Goal: Contribute content: Add original content to the website for others to see

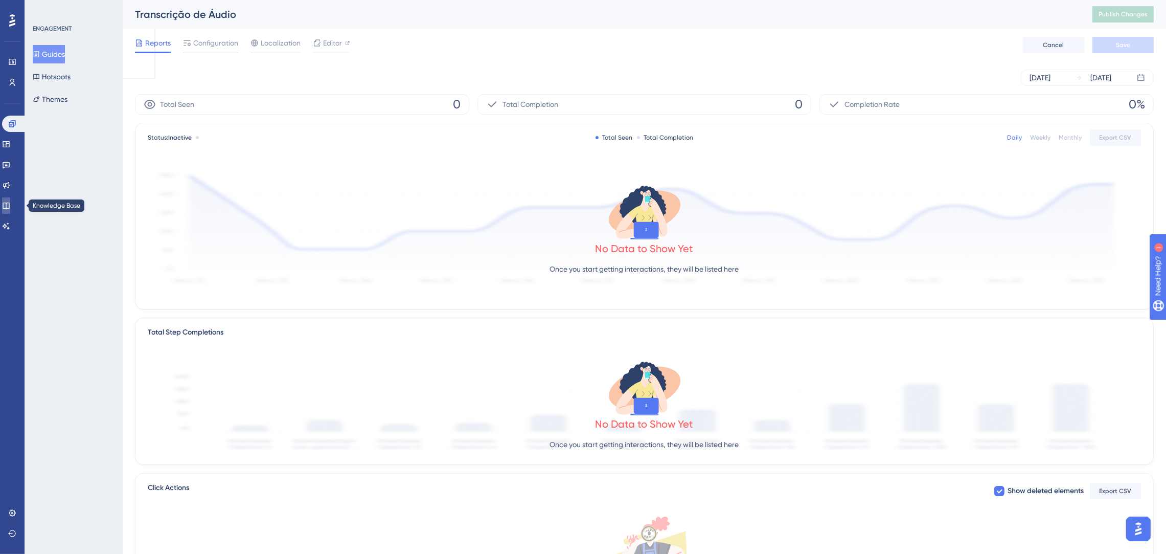
click at [10, 205] on icon at bounding box center [6, 205] width 8 height 8
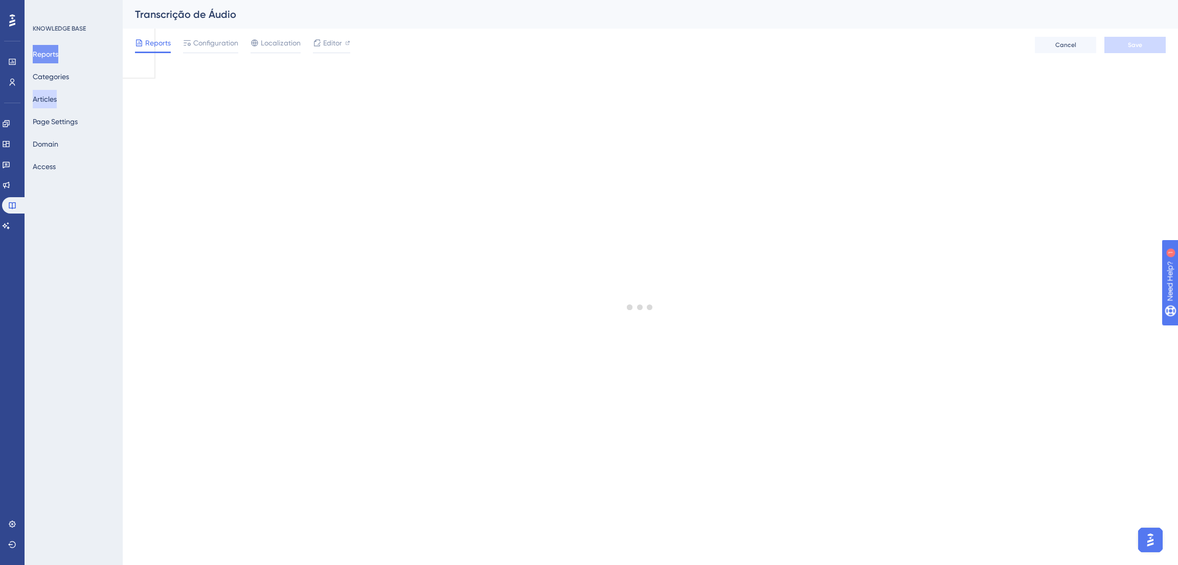
click at [44, 102] on button "Articles" at bounding box center [45, 99] width 24 height 18
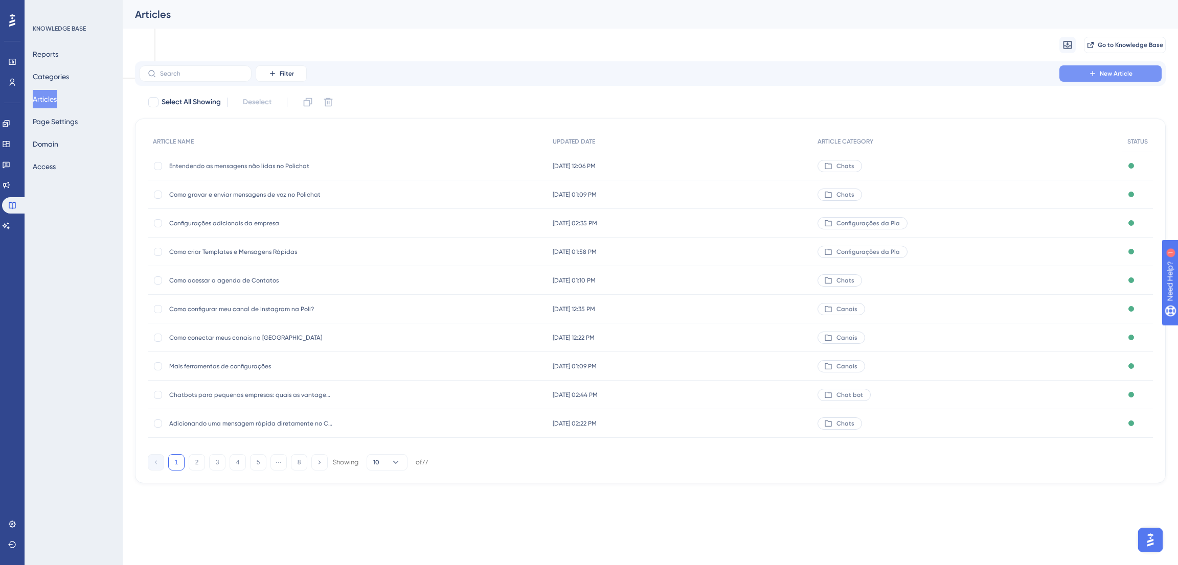
click at [1124, 72] on span "New Article" at bounding box center [1116, 74] width 33 height 8
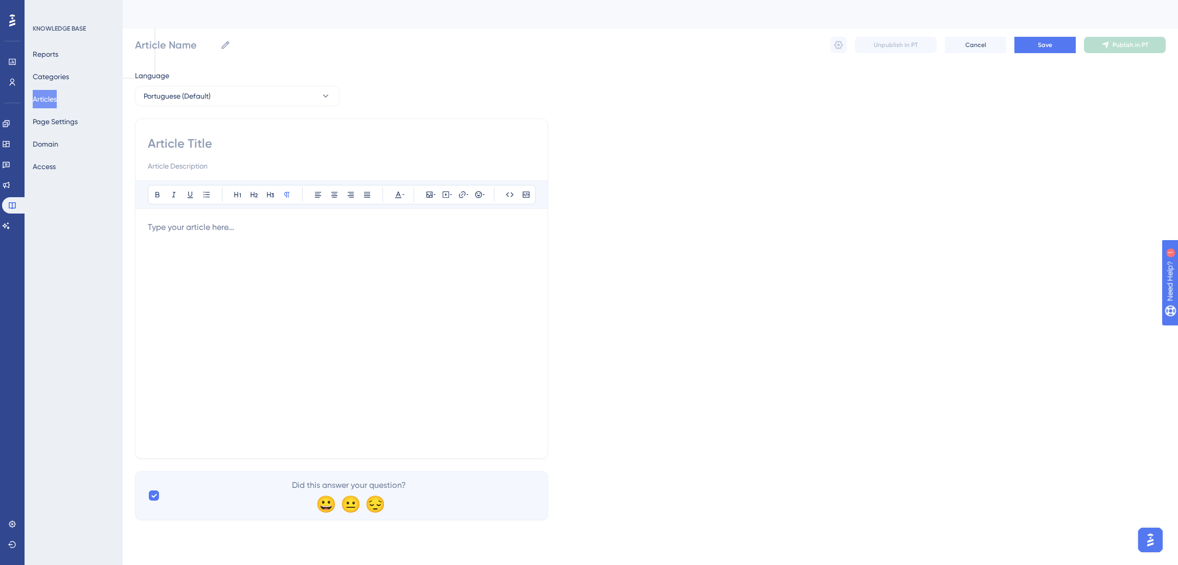
click at [177, 147] on input at bounding box center [342, 143] width 388 height 16
type input "C"
type input "Co"
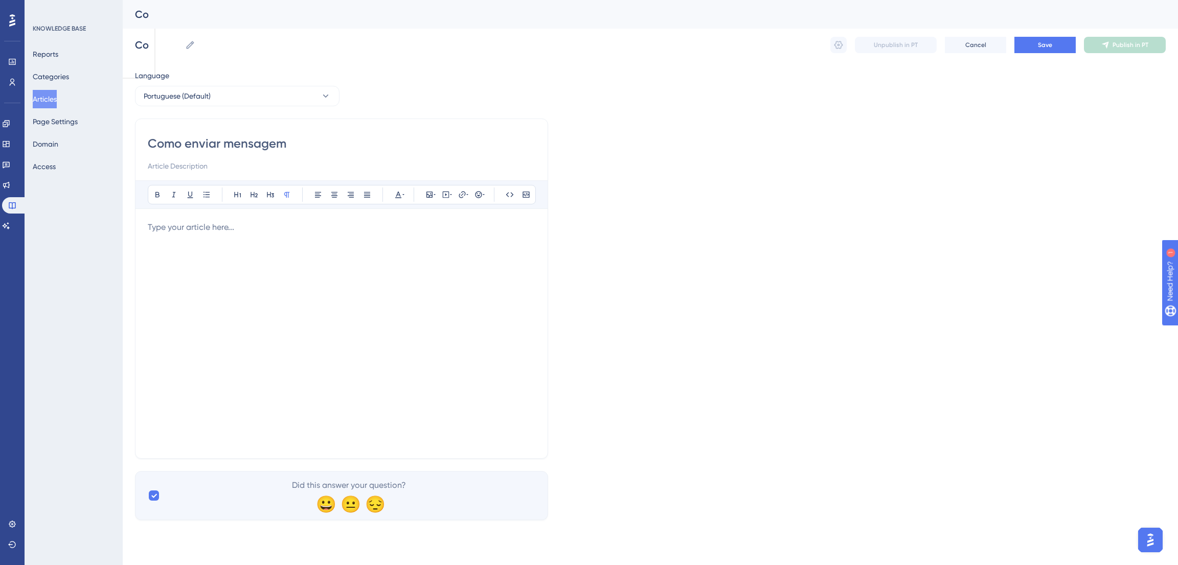
type input "Como enviar mensagem"
type input "Como enviar mensagem u"
type input "Como enviar mensagem uand"
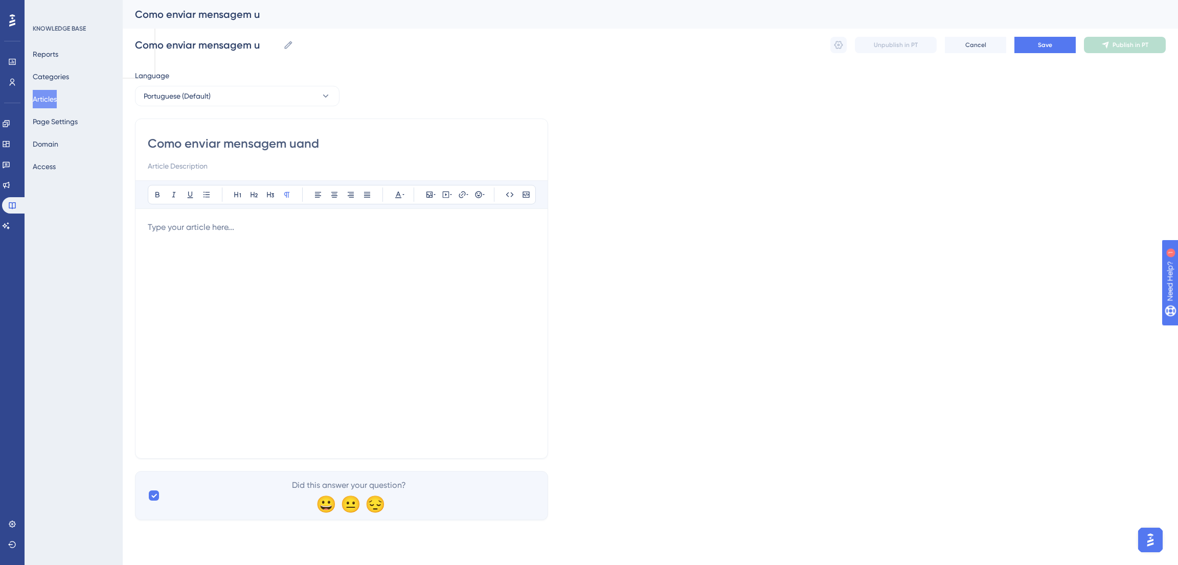
type input "Como enviar mensagem uand"
type input "Como enviar mensagem usando o contact"
type input "Como enviar mensagem usando o contact id"
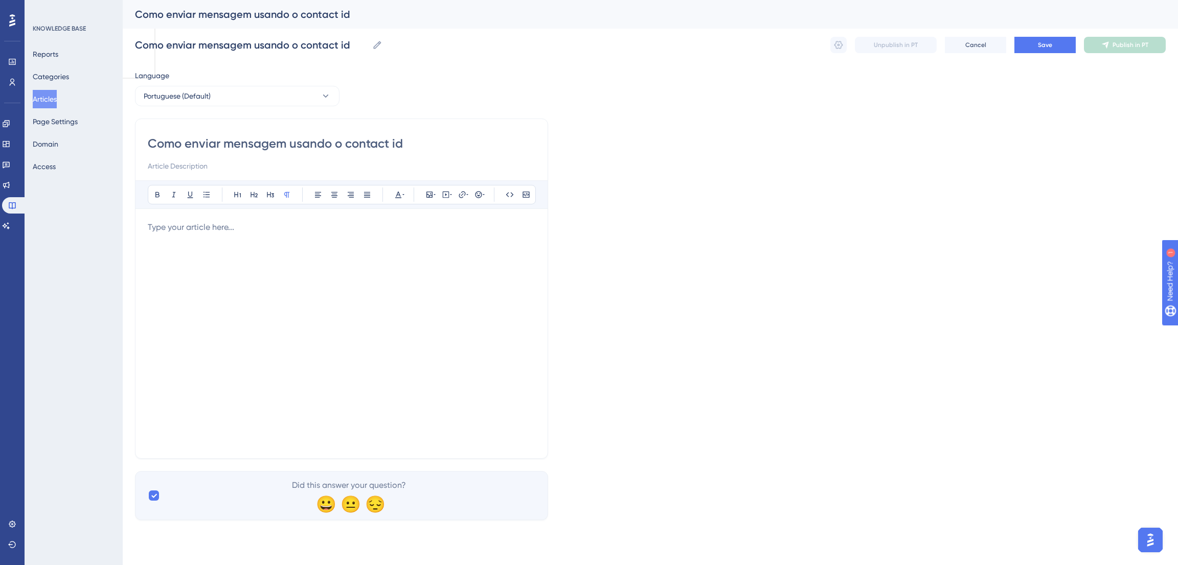
type input "Como enviar mensagem usando o contact id"
click at [1039, 47] on span "Save" at bounding box center [1045, 45] width 14 height 8
click at [838, 37] on button at bounding box center [838, 45] width 16 height 16
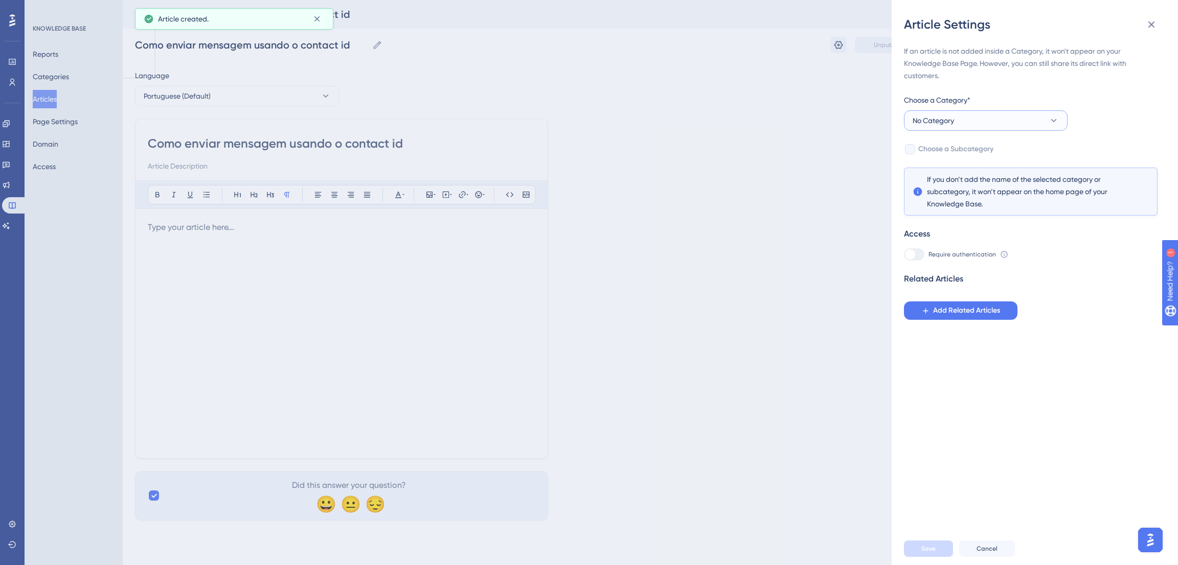
click at [983, 122] on button "No Category" at bounding box center [986, 120] width 164 height 20
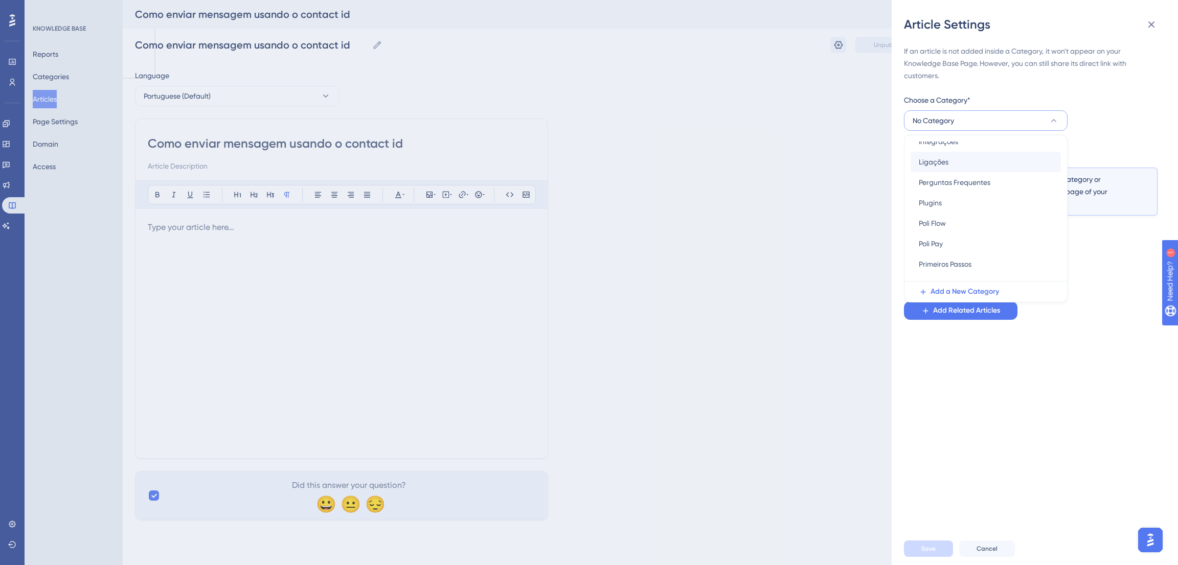
scroll to position [270, 0]
click at [957, 190] on div "Plugins Plugins" at bounding box center [986, 189] width 134 height 20
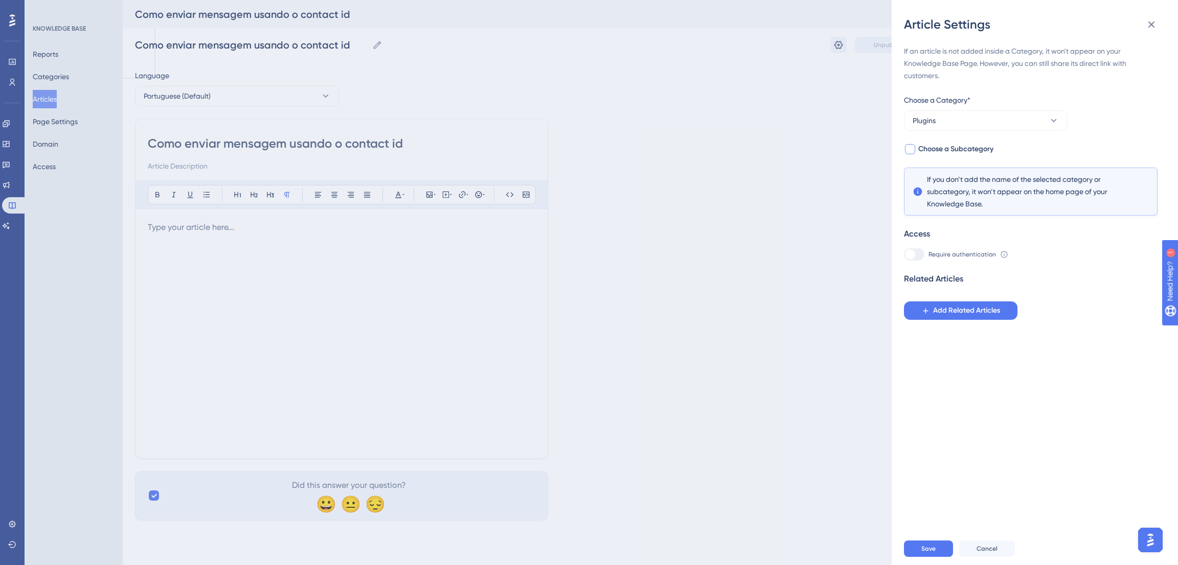
click at [957, 151] on span "Choose a Subcategory" at bounding box center [955, 149] width 75 height 12
checkbox input "true"
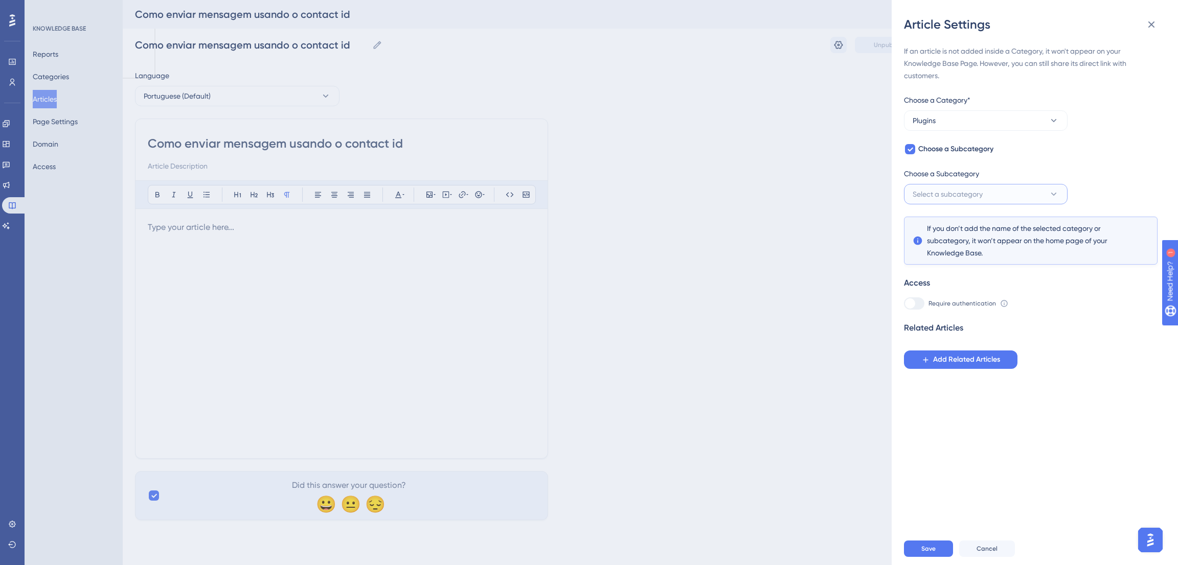
click at [956, 188] on span "Select a subcategory" at bounding box center [948, 194] width 70 height 12
click at [947, 223] on div "n8n n8n" at bounding box center [986, 225] width 134 height 20
click at [1030, 197] on button "n8n" at bounding box center [986, 194] width 164 height 20
click at [1079, 308] on div "Require authentication To change this setting you should manage your access pre…" at bounding box center [1031, 304] width 254 height 12
click at [581, 196] on div "Article Settings If an article is not added inside a Category, it won't appear …" at bounding box center [589, 282] width 1178 height 565
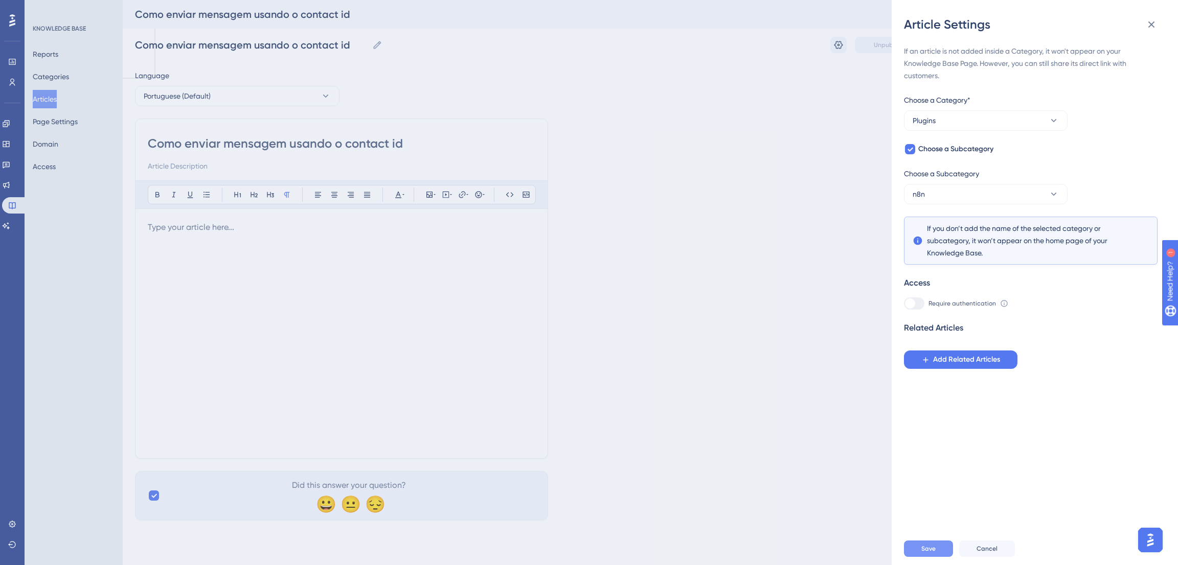
click at [927, 547] on span "Save" at bounding box center [928, 549] width 14 height 8
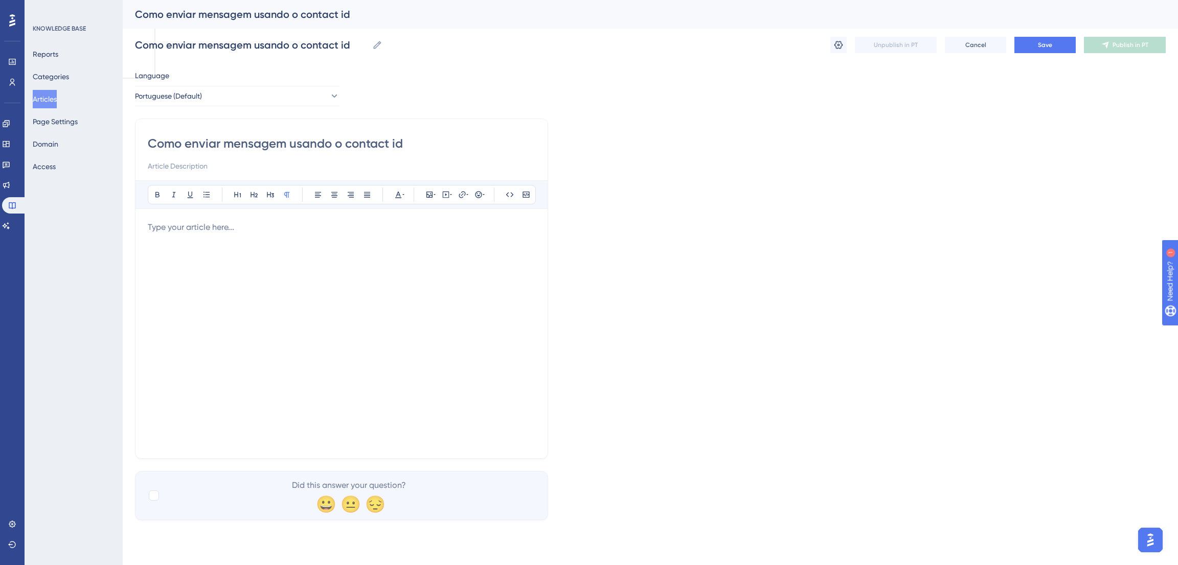
click at [56, 98] on button "Articles" at bounding box center [45, 99] width 24 height 18
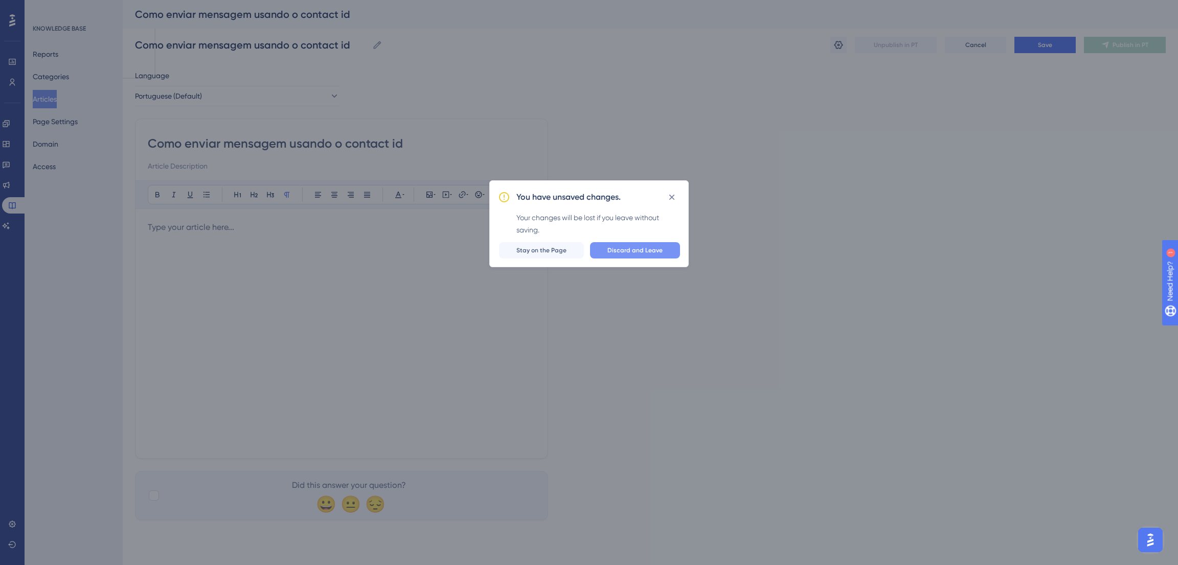
click at [649, 252] on span "Discard and Leave" at bounding box center [634, 250] width 55 height 8
